Goal: Information Seeking & Learning: Check status

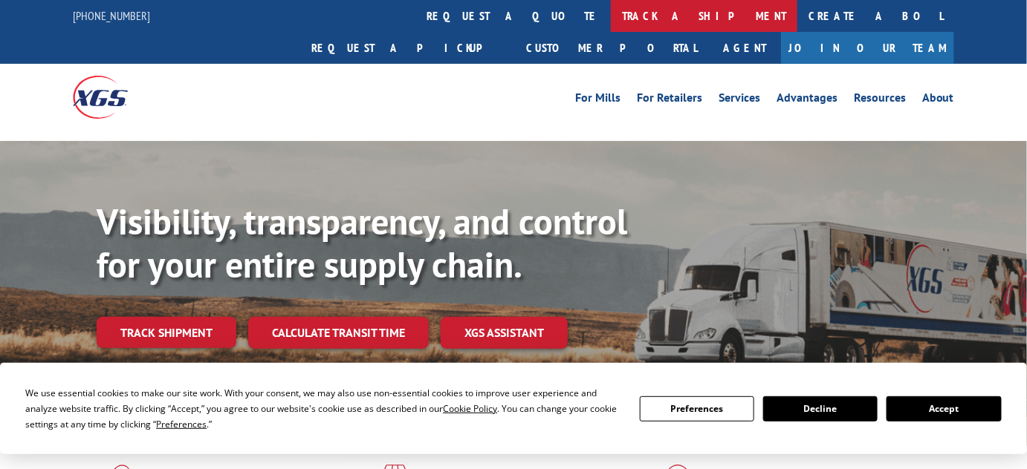
click at [611, 7] on link "track a shipment" at bounding box center [704, 16] width 186 height 32
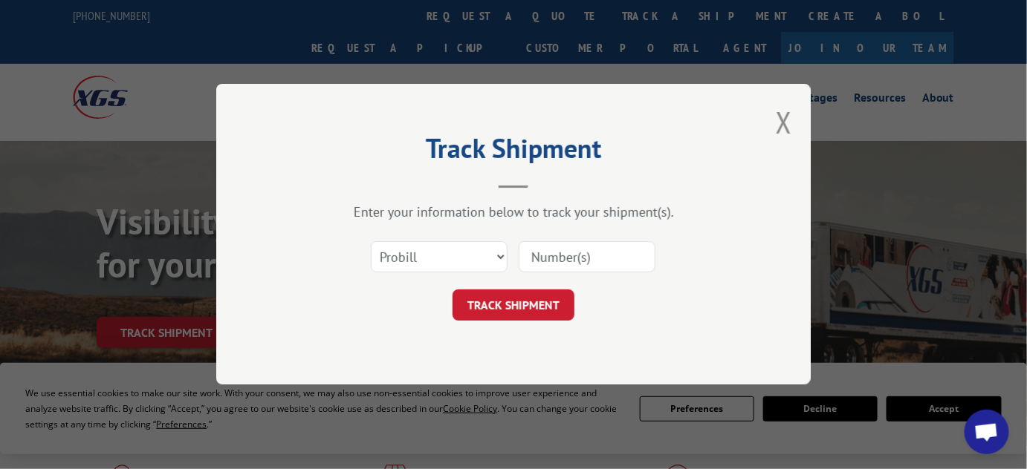
click at [413, 277] on div "Select category... Probill BOL PO" at bounding box center [513, 257] width 446 height 49
click at [416, 251] on select "Select category... Probill BOL PO" at bounding box center [439, 257] width 137 height 31
select select "bol"
click at [371, 242] on select "Select category... Probill BOL PO" at bounding box center [439, 257] width 137 height 31
drag, startPoint x: 582, startPoint y: 255, endPoint x: 568, endPoint y: 279, distance: 27.3
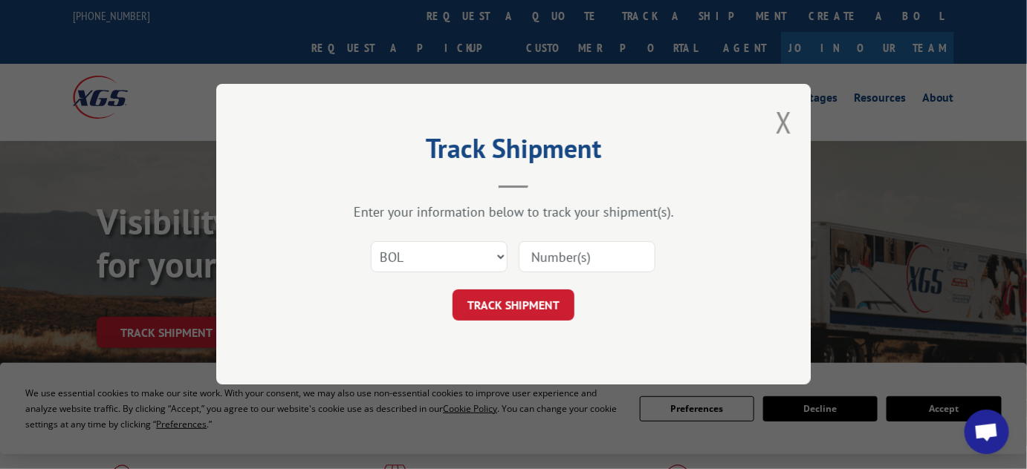
click at [582, 255] on input at bounding box center [586, 257] width 137 height 31
paste input "2881547"
type input "2881547"
click at [539, 303] on button "TRACK SHIPMENT" at bounding box center [513, 305] width 122 height 31
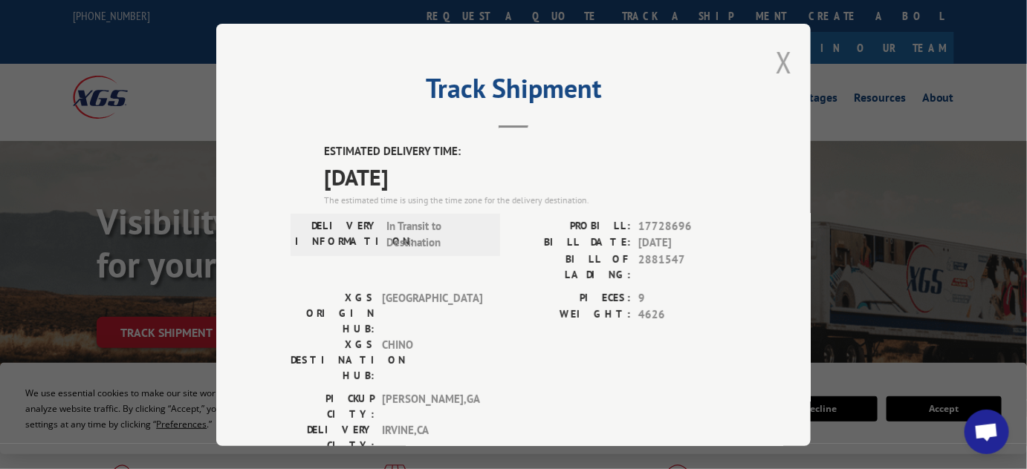
click at [775, 57] on button "Close modal" at bounding box center [783, 61] width 16 height 39
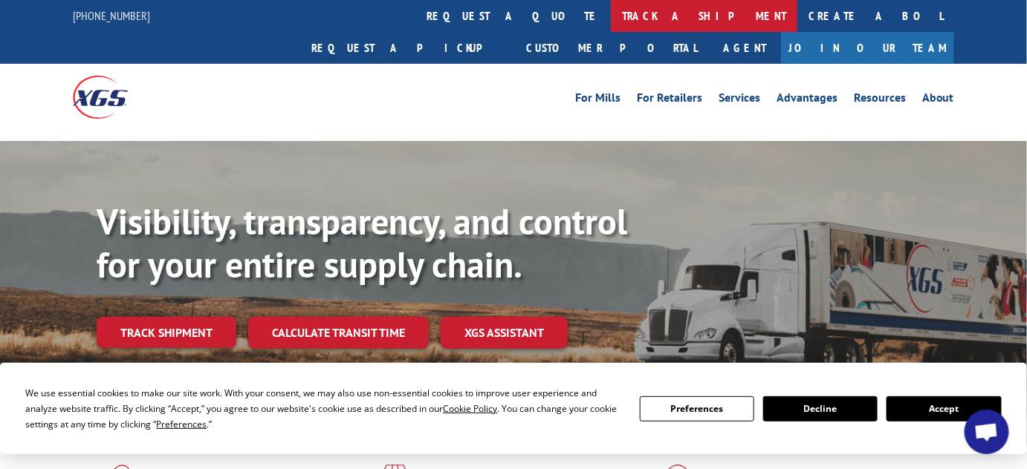
click at [611, 22] on link "track a shipment" at bounding box center [704, 16] width 186 height 32
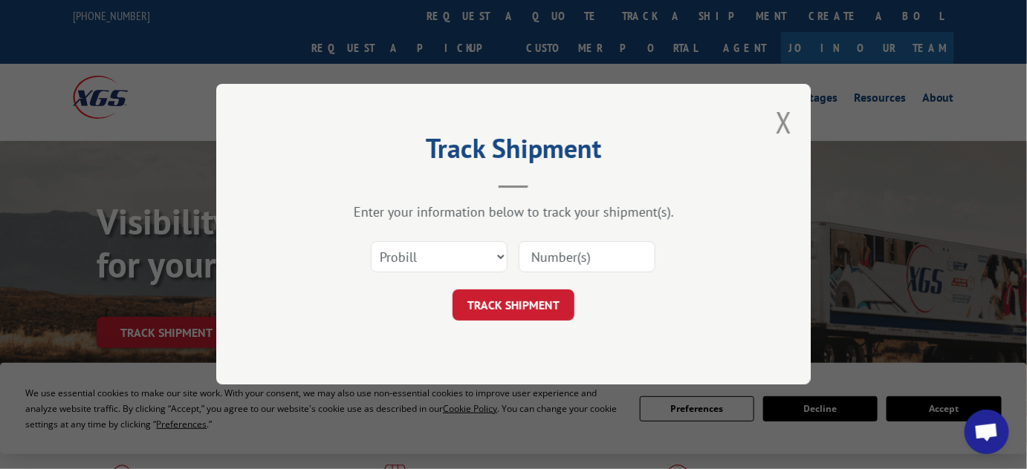
drag, startPoint x: 412, startPoint y: 223, endPoint x: 409, endPoint y: 235, distance: 12.1
click at [410, 224] on div "Enter your information below to track your shipment(s). Select category... Prob…" at bounding box center [513, 262] width 446 height 117
click at [403, 254] on select "Select category... Probill BOL PO" at bounding box center [439, 257] width 137 height 31
select select "bol"
click at [371, 242] on select "Select category... Probill BOL PO" at bounding box center [439, 257] width 137 height 31
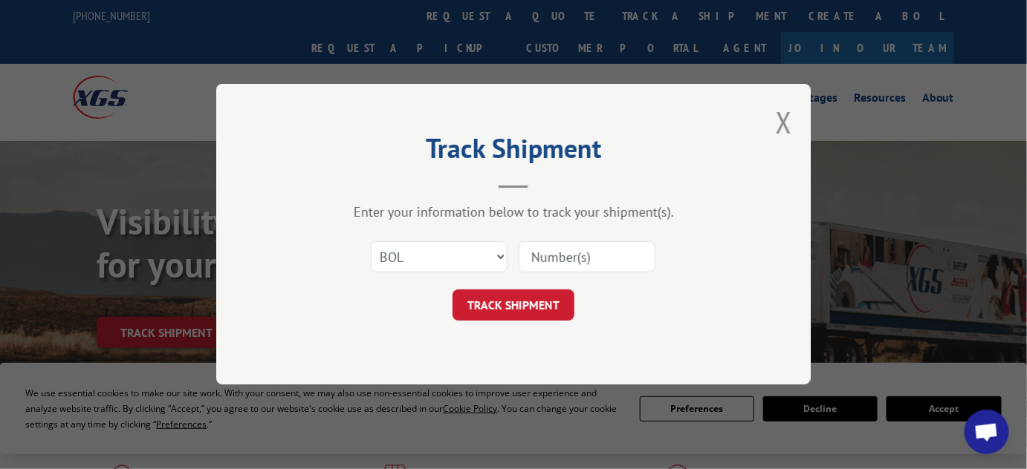
click at [604, 252] on input at bounding box center [586, 257] width 137 height 31
paste input "2882473"
type input "2882473"
click at [521, 308] on button "TRACK SHIPMENT" at bounding box center [513, 305] width 122 height 31
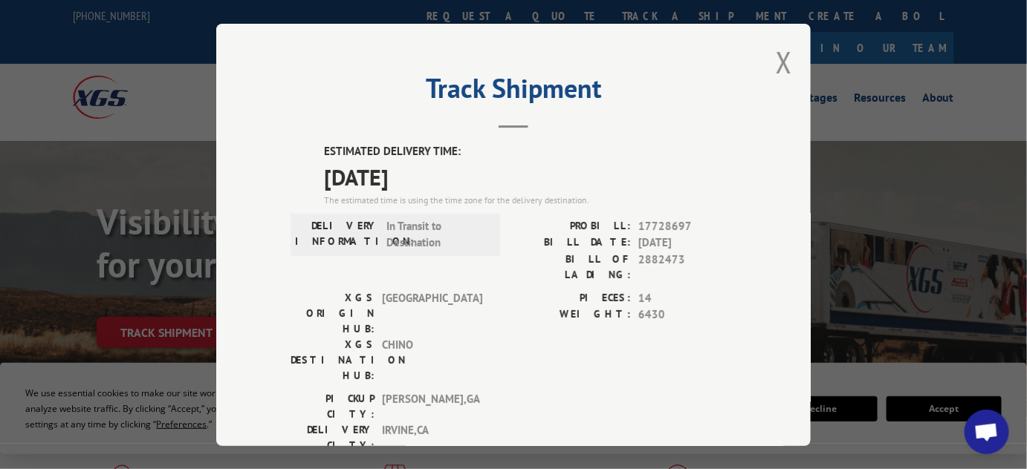
click at [770, 70] on div "Track Shipment ESTIMATED DELIVERY TIME: [DATE] The estimated time is using the …" at bounding box center [513, 235] width 594 height 423
click at [783, 56] on button "Close modal" at bounding box center [783, 61] width 16 height 39
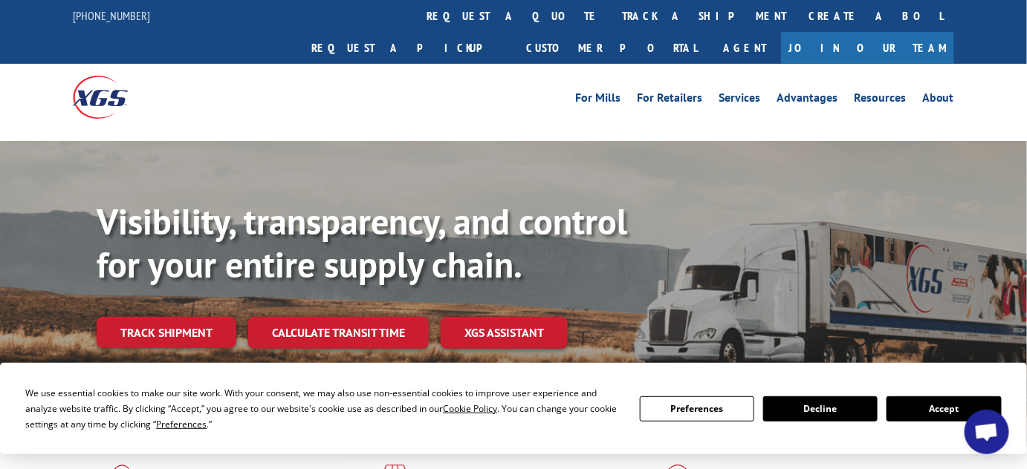
click at [611, 15] on link "track a shipment" at bounding box center [704, 16] width 186 height 32
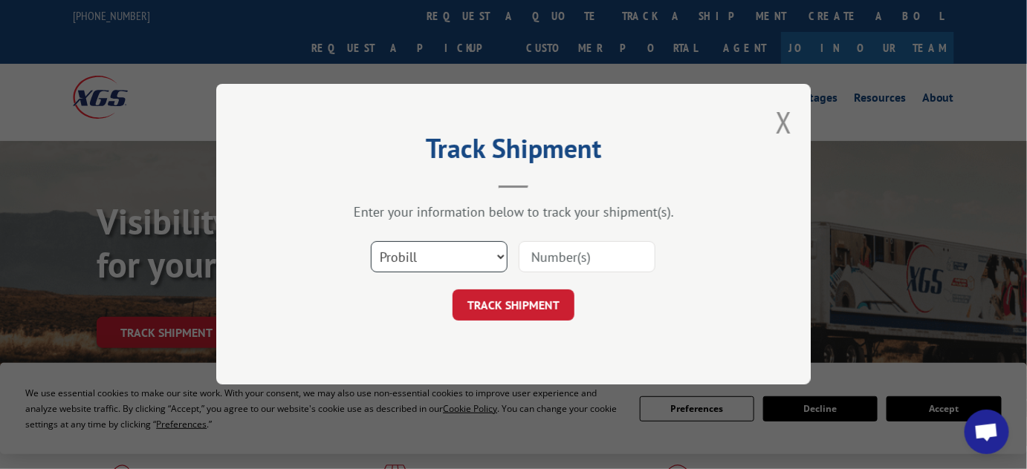
click at [453, 265] on select "Select category... Probill BOL PO" at bounding box center [439, 257] width 137 height 31
select select "bol"
click at [371, 242] on select "Select category... Probill BOL PO" at bounding box center [439, 257] width 137 height 31
click at [601, 256] on input at bounding box center [586, 257] width 137 height 31
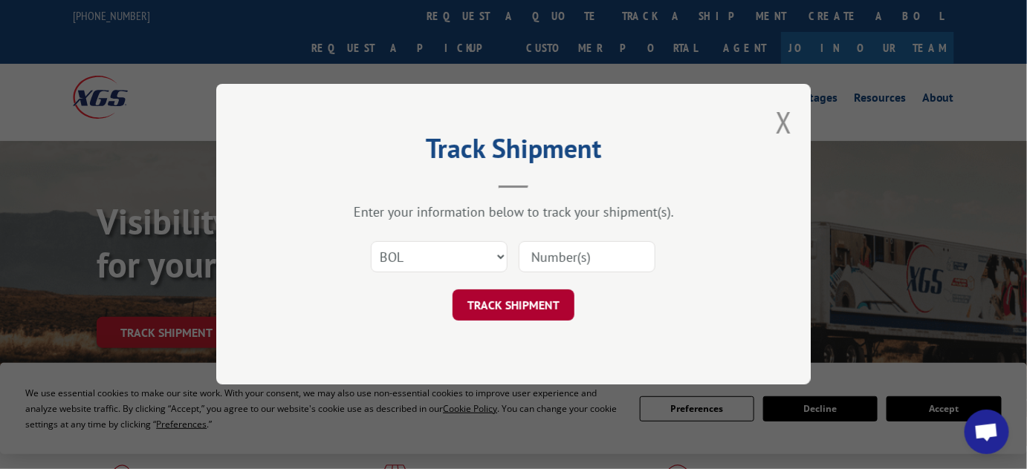
paste input "2881317"
type input "2881317"
click at [532, 302] on button "TRACK SHIPMENT" at bounding box center [513, 305] width 122 height 31
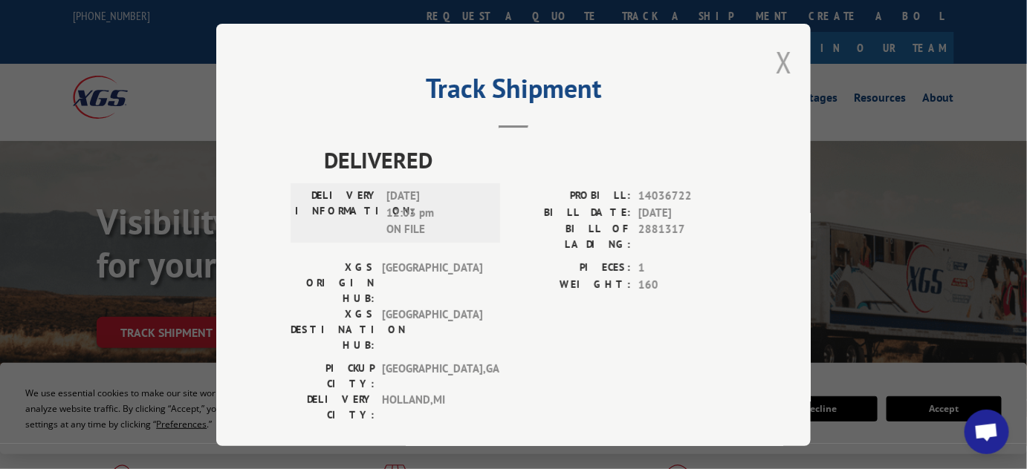
click at [775, 58] on button "Close modal" at bounding box center [783, 61] width 16 height 39
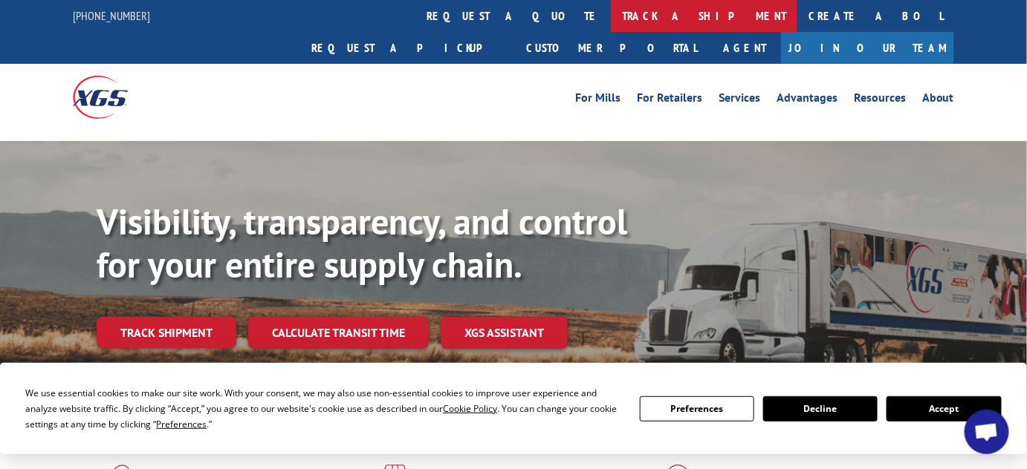
click at [611, 19] on link "track a shipment" at bounding box center [704, 16] width 186 height 32
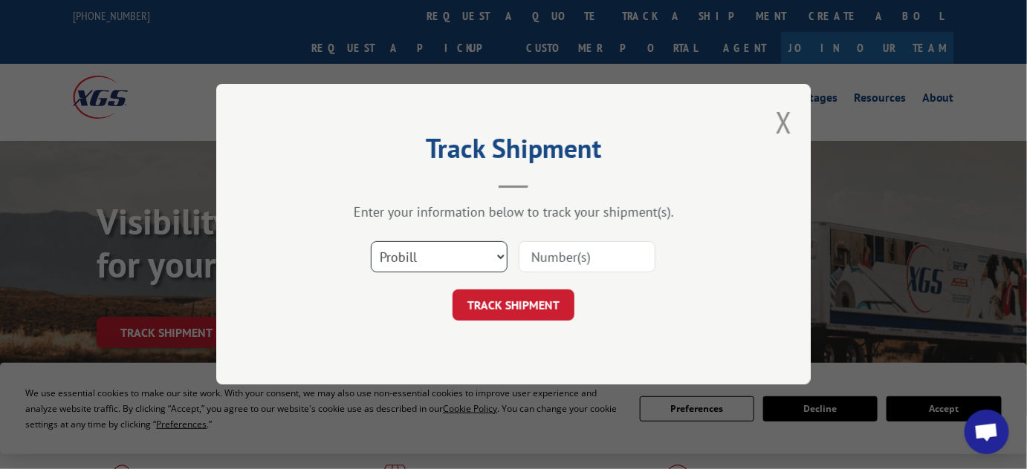
click at [462, 261] on select "Select category... Probill BOL PO" at bounding box center [439, 257] width 137 height 31
select select "bol"
click at [371, 242] on select "Select category... Probill BOL PO" at bounding box center [439, 257] width 137 height 31
click at [539, 267] on input at bounding box center [586, 257] width 137 height 31
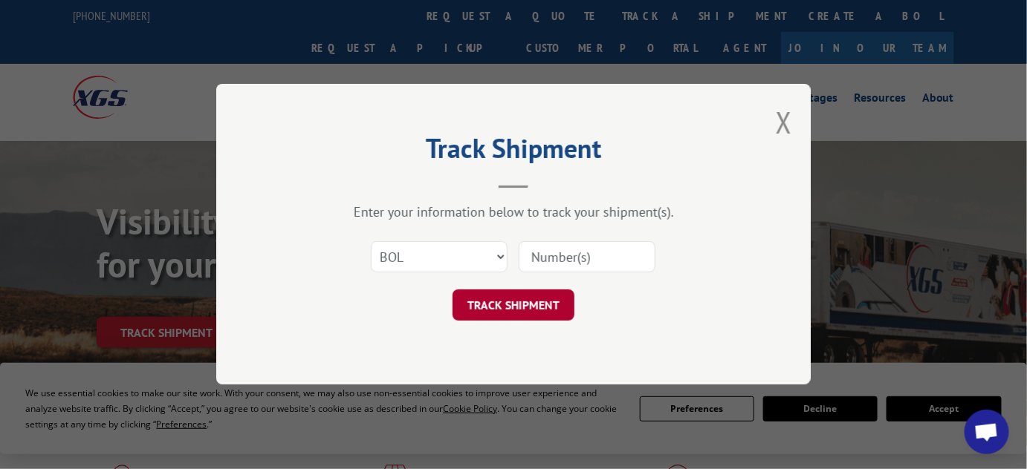
paste input "2881546"
type input "2881546"
click at [517, 302] on button "TRACK SHIPMENT" at bounding box center [513, 305] width 122 height 31
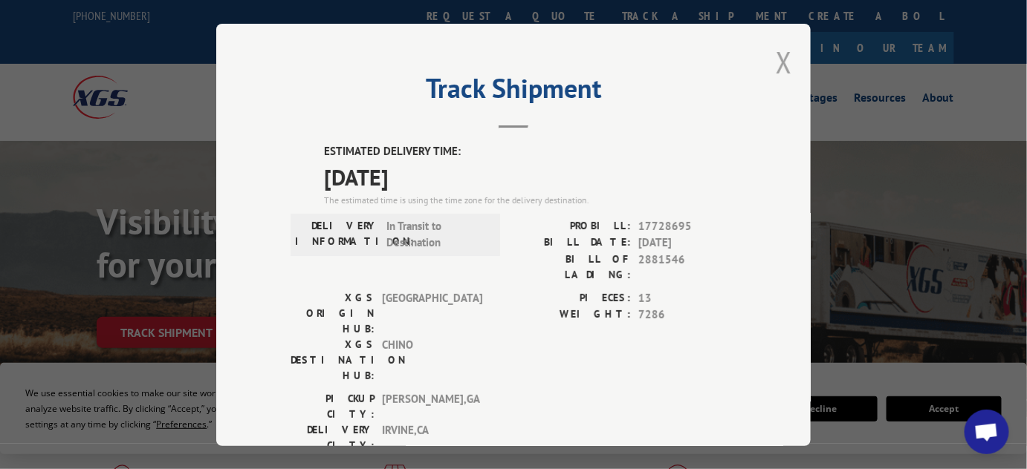
click at [778, 55] on button "Close modal" at bounding box center [783, 61] width 16 height 39
